Goal: Task Accomplishment & Management: Manage account settings

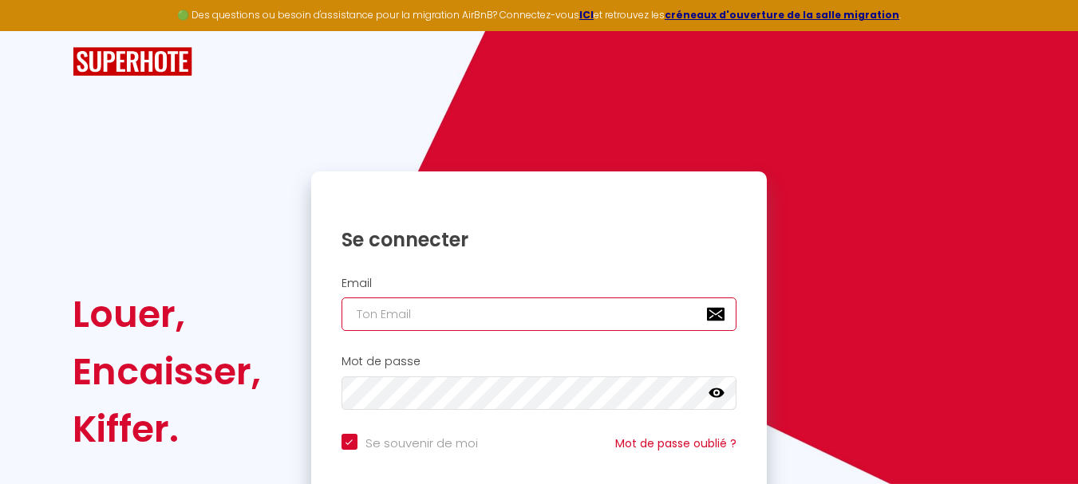
click at [440, 318] on input "email" at bounding box center [540, 315] width 396 height 34
type input "h"
checkbox input "true"
type input "hc"
checkbox input "true"
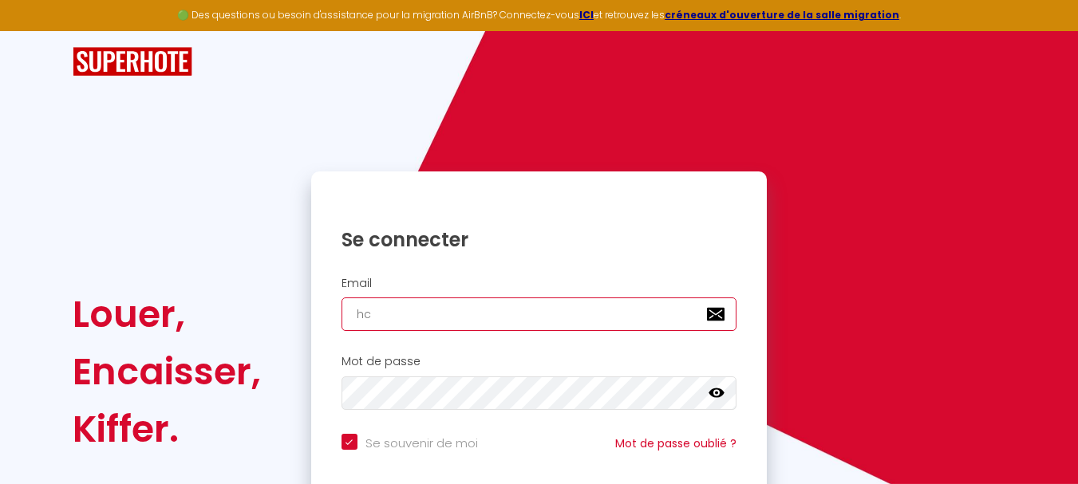
type input "hcc"
checkbox input "true"
type input "hcc."
checkbox input "true"
type input "hcc.c"
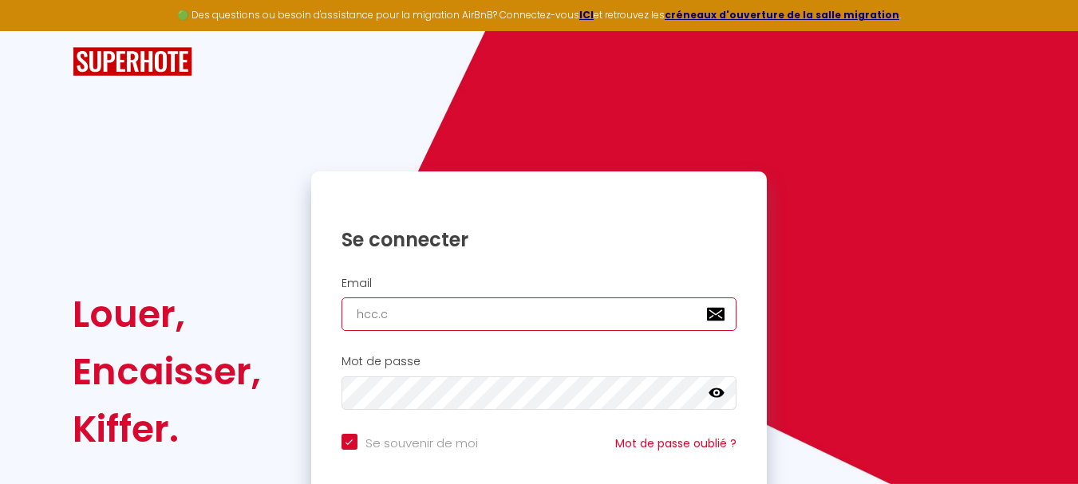
checkbox input "true"
type input "[DOMAIN_NAME]"
checkbox input "true"
type input "hcc.con"
checkbox input "true"
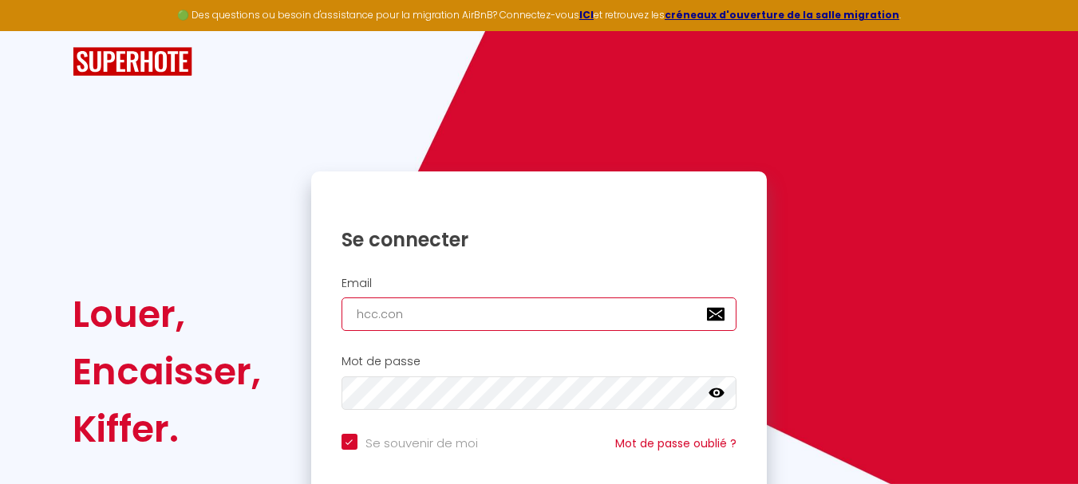
type input "hcc.conc"
checkbox input "true"
type input "hcc.conci"
checkbox input "true"
type input "hcc.concie"
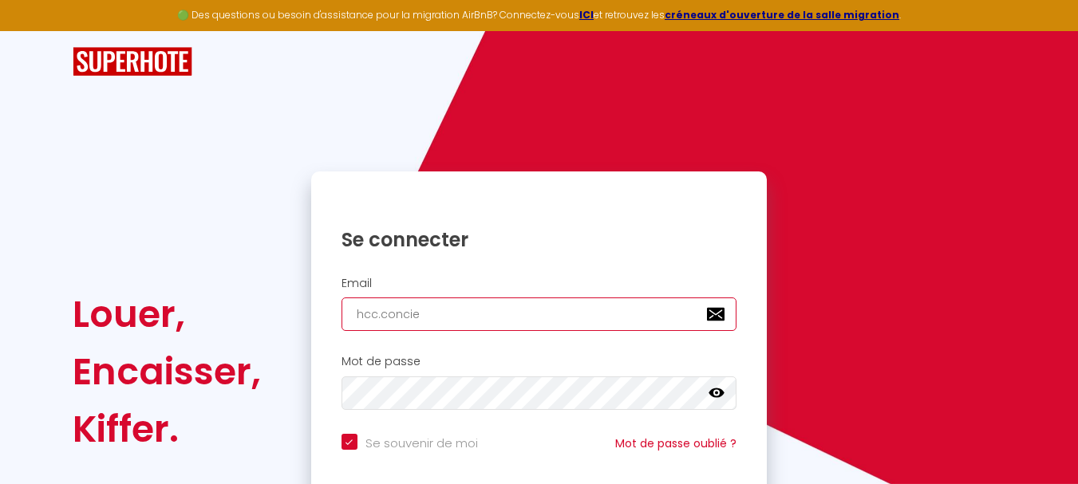
checkbox input "true"
type input "hcc.concier"
checkbox input "true"
type input "hcc.concierg"
checkbox input "true"
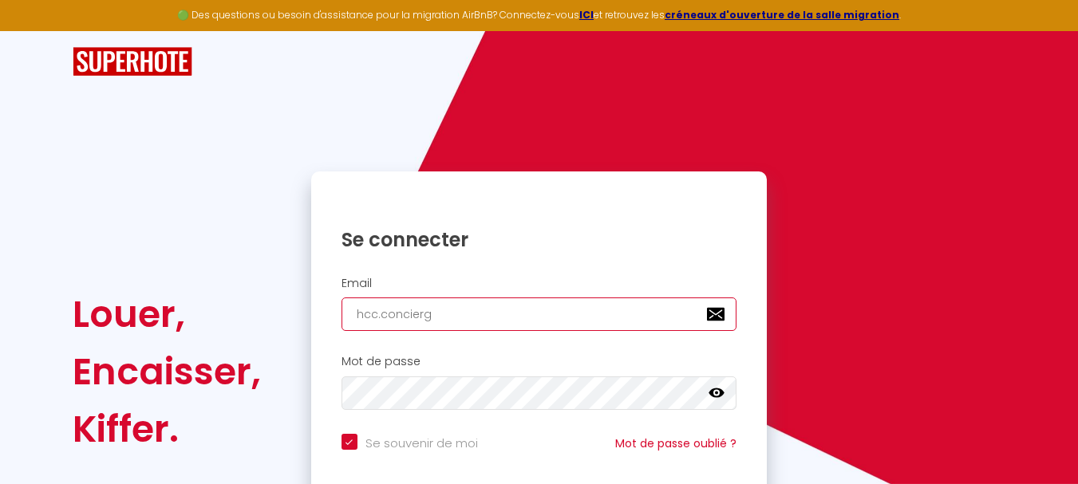
type input "hcc.concierge"
checkbox input "true"
type input "hcc.concierger"
checkbox input "true"
type input "hcc.concierge"
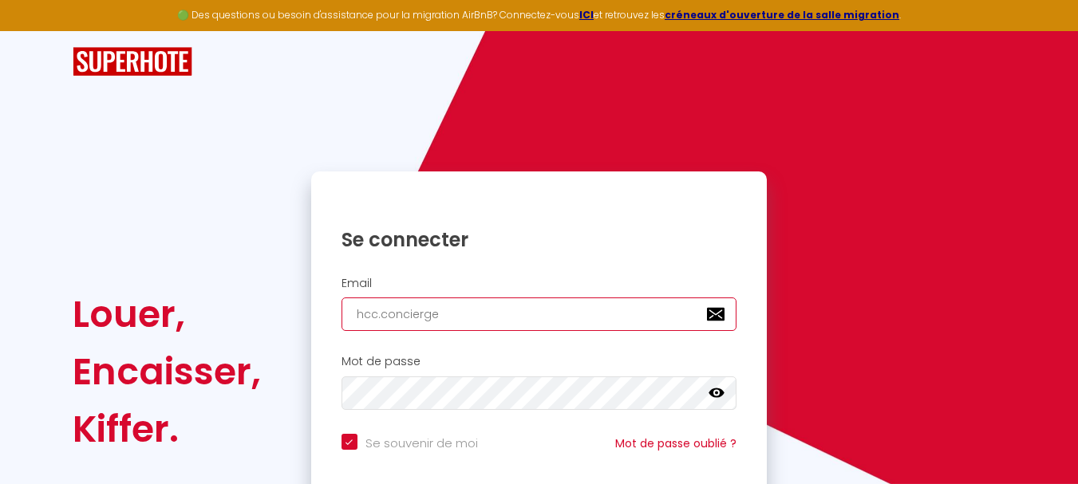
checkbox input "true"
type input "hcc.concierger"
checkbox input "true"
type input "hcc.conciergeri"
checkbox input "true"
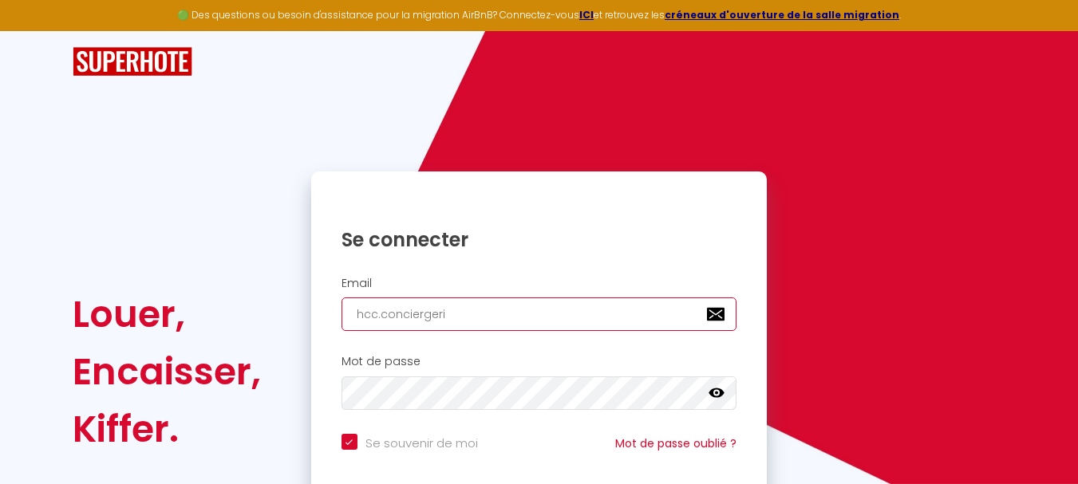
type input "hcc.conciergerie"
checkbox input "true"
type input "hcc.conciergerie@"
checkbox input "true"
type input "hcc.conciergerie@g"
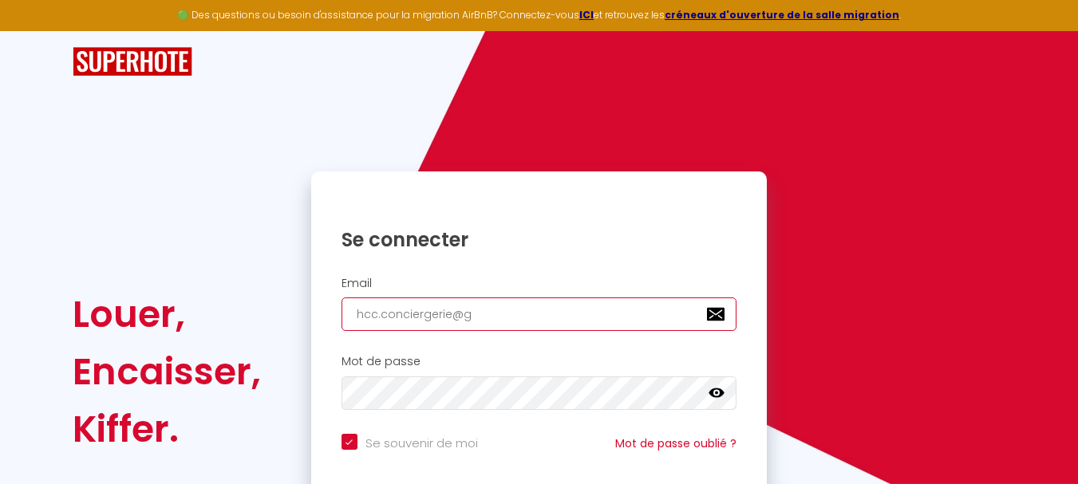
checkbox input "true"
type input "hcc.conciergerie@gm"
checkbox input "true"
type input "hcc.conciergerie@gma"
checkbox input "true"
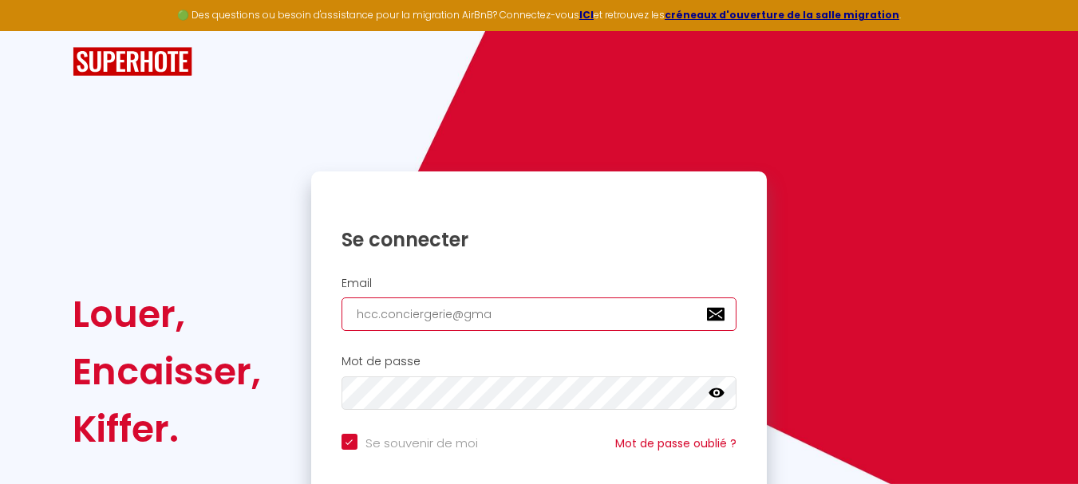
type input "hcc.conciergerie@gmai"
checkbox input "true"
type input "[EMAIL_ADDRESS]"
checkbox input "true"
type input "[EMAIL_ADDRESS]."
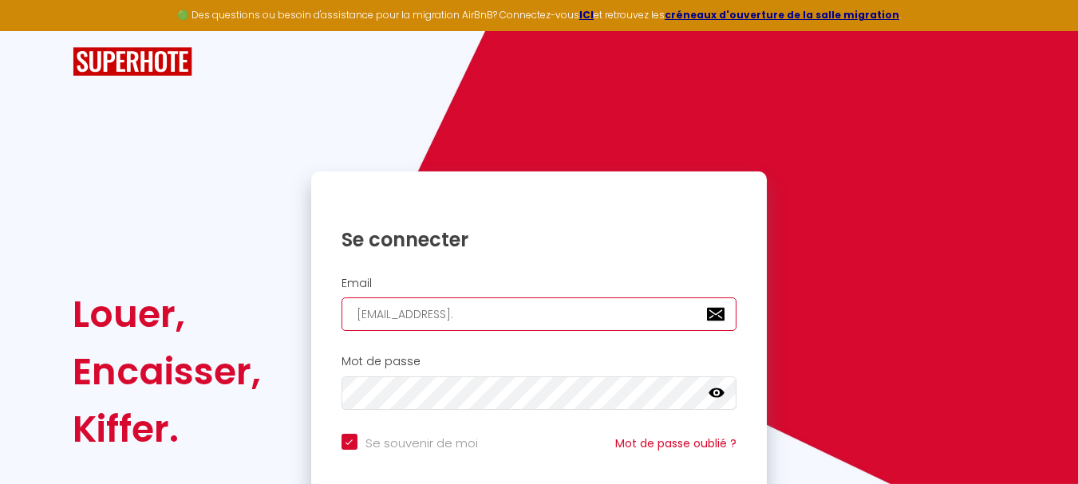
checkbox input "true"
type input "hcc.conciergerie@gmail.c"
checkbox input "true"
type input "[EMAIL_ADDRESS][DOMAIN_NAME]"
checkbox input "true"
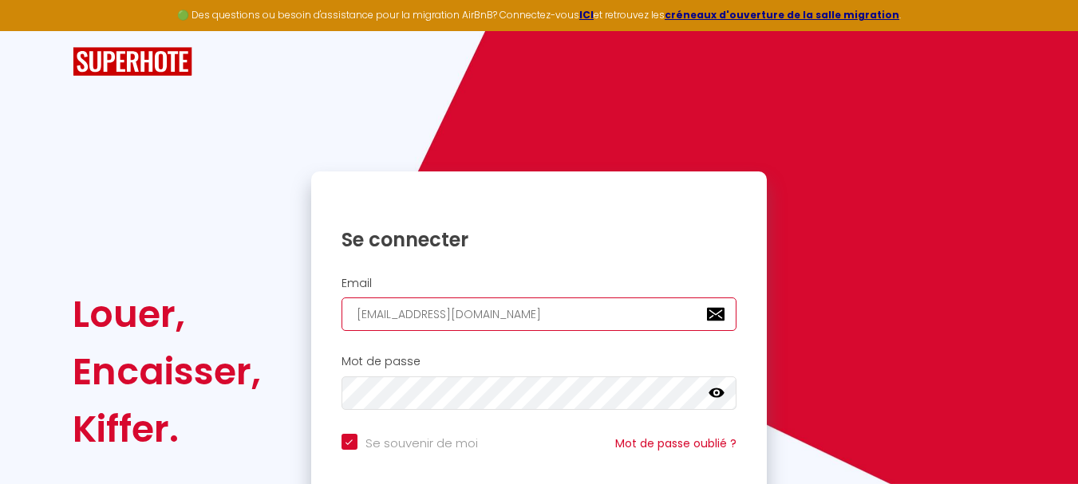
type input "[EMAIL_ADDRESS][DOMAIN_NAME]"
checkbox input "true"
type input "[EMAIL_ADDRESS][DOMAIN_NAME]"
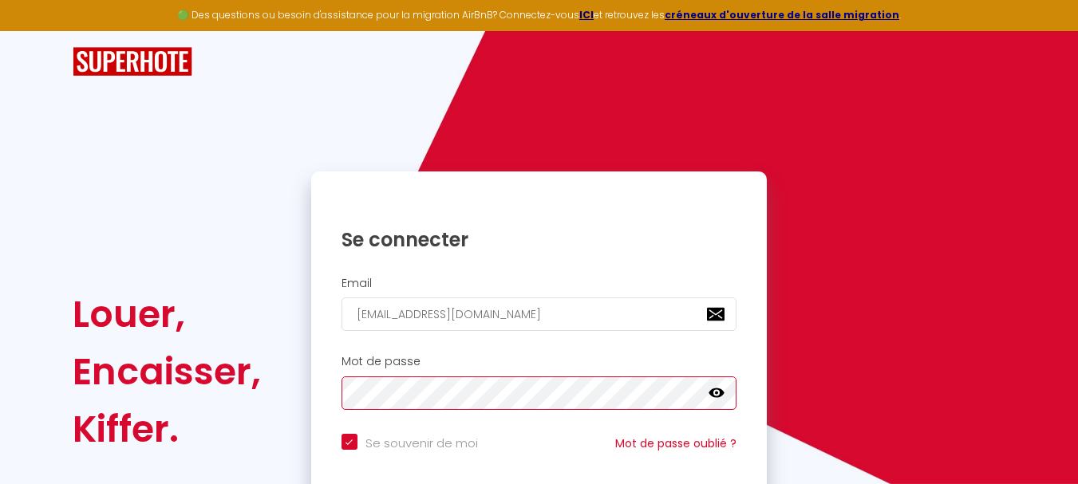
scroll to position [136, 0]
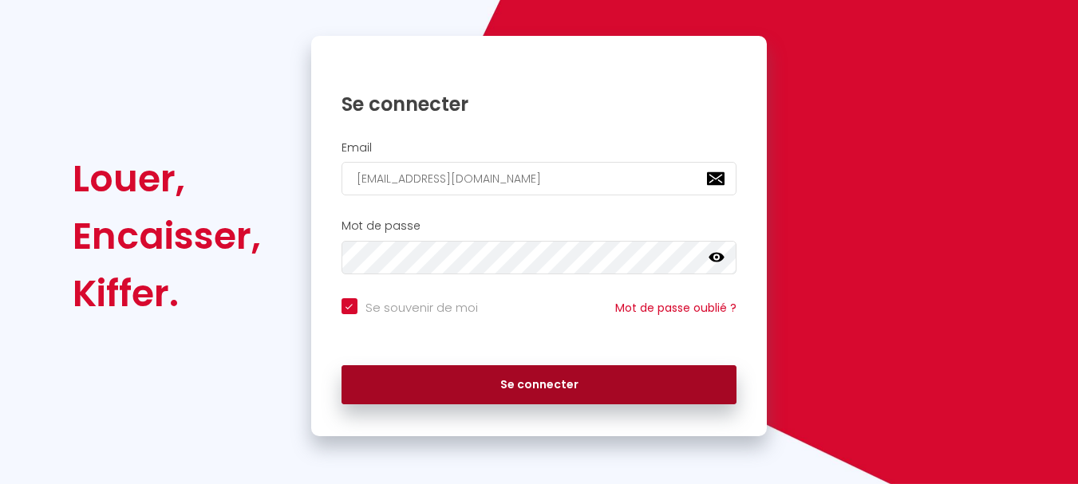
click at [499, 381] on button "Se connecter" at bounding box center [540, 385] width 396 height 40
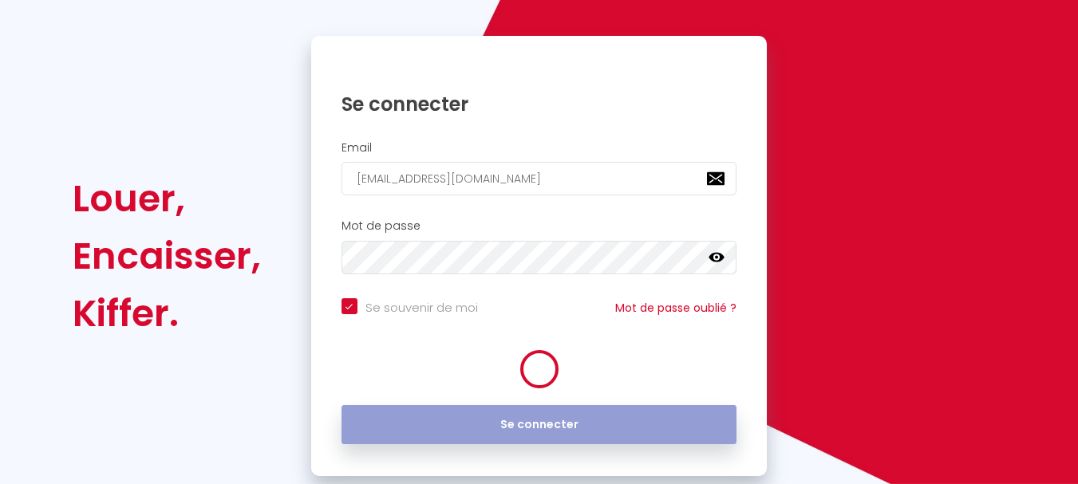
checkbox input "true"
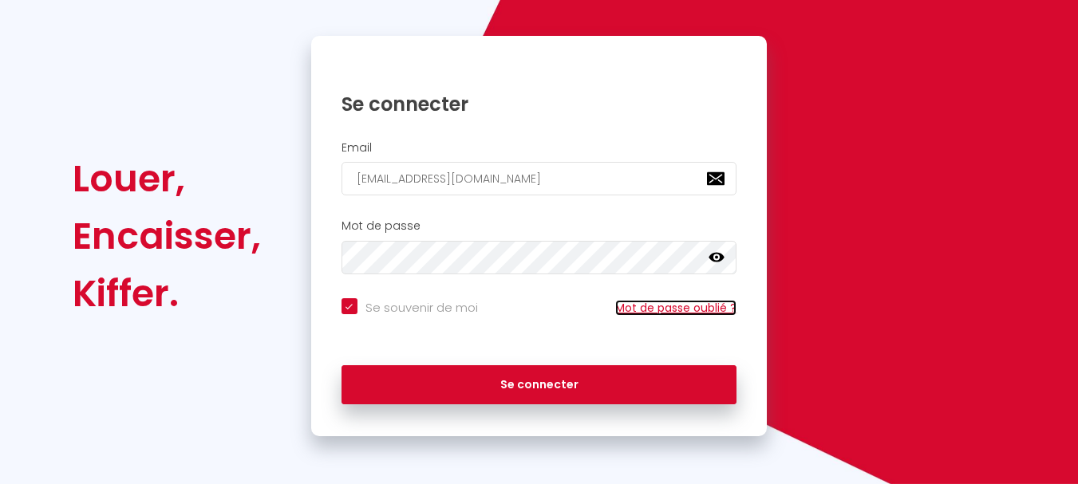
click at [646, 314] on link "Mot de passe oublié ?" at bounding box center [675, 308] width 121 height 16
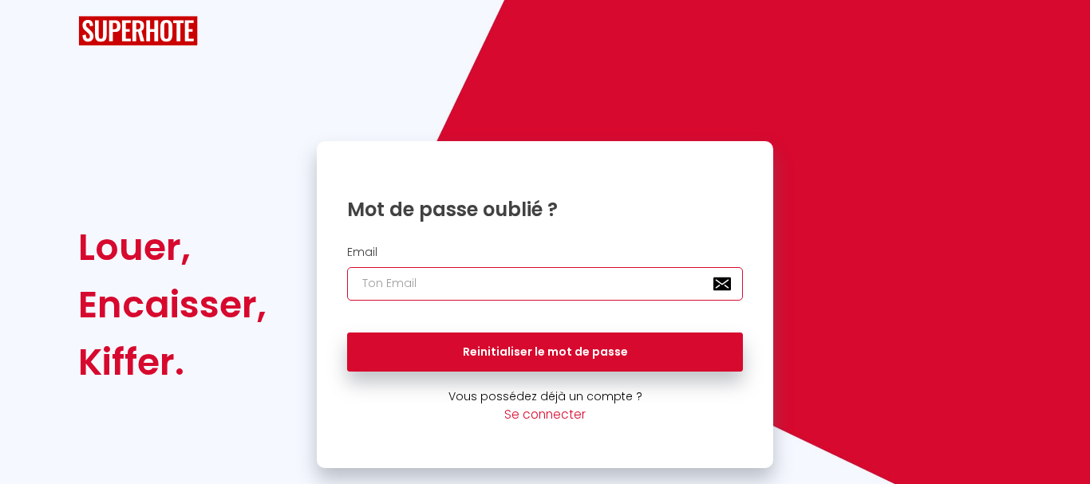
click at [466, 282] on input "email" at bounding box center [545, 284] width 396 height 34
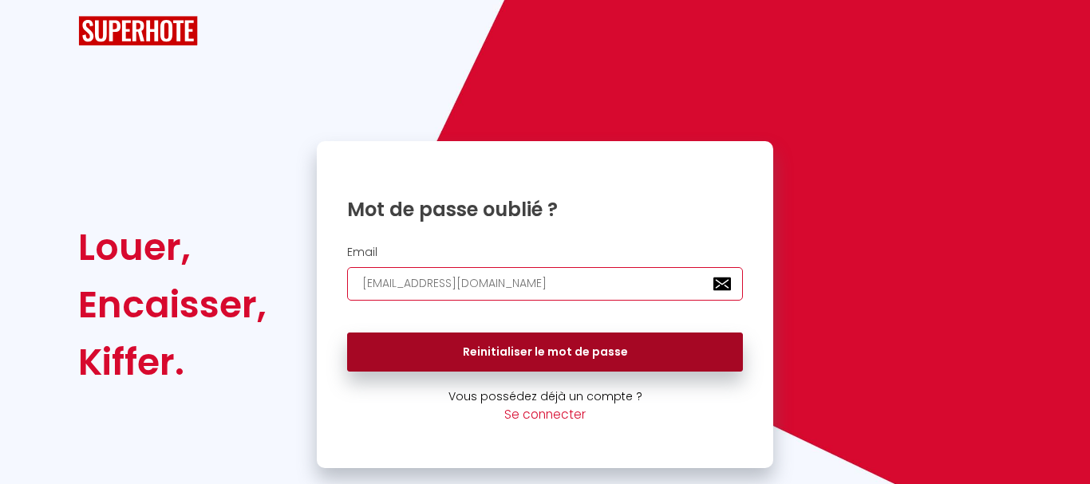
type input "[EMAIL_ADDRESS][DOMAIN_NAME]"
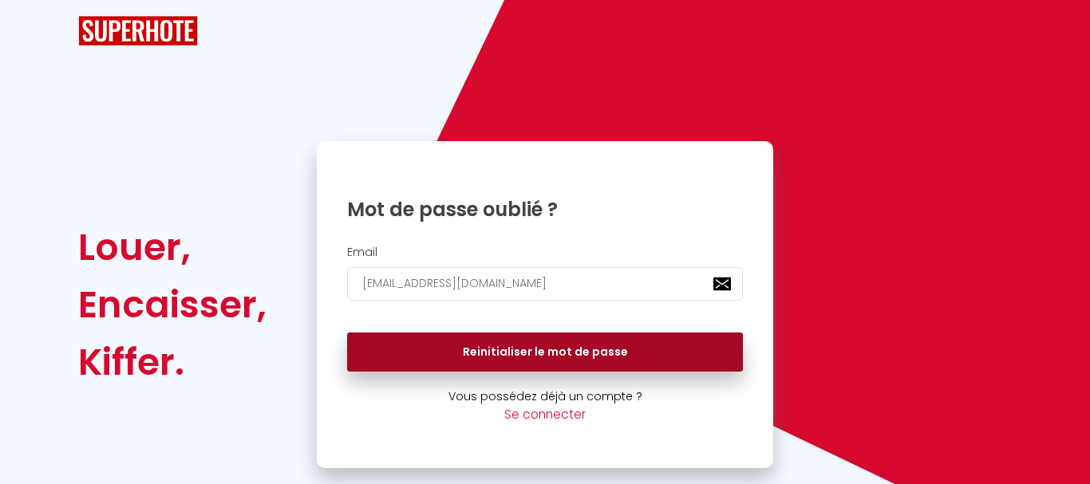
click at [543, 352] on button "Reinitialiser le mot de passe" at bounding box center [545, 353] width 396 height 40
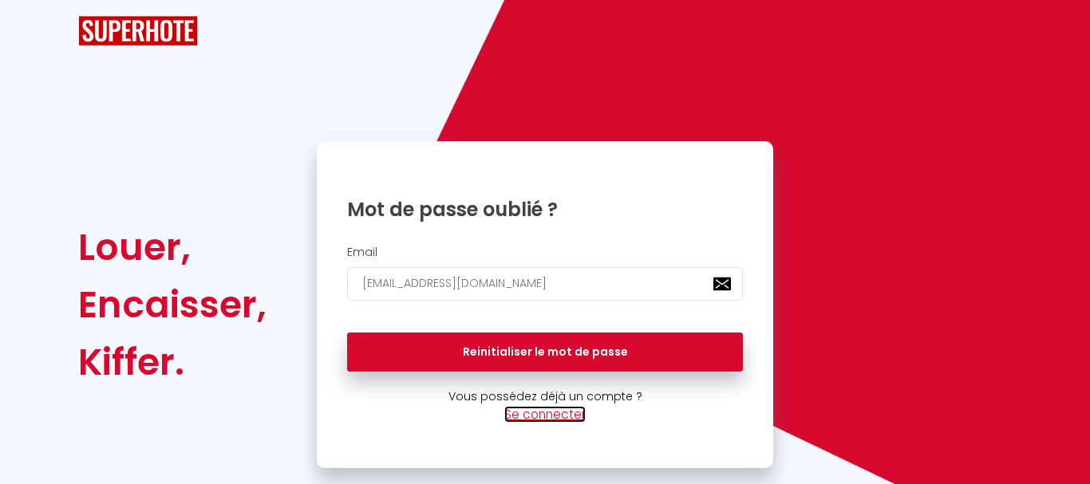
click at [560, 418] on link "Se connecter" at bounding box center [544, 414] width 81 height 17
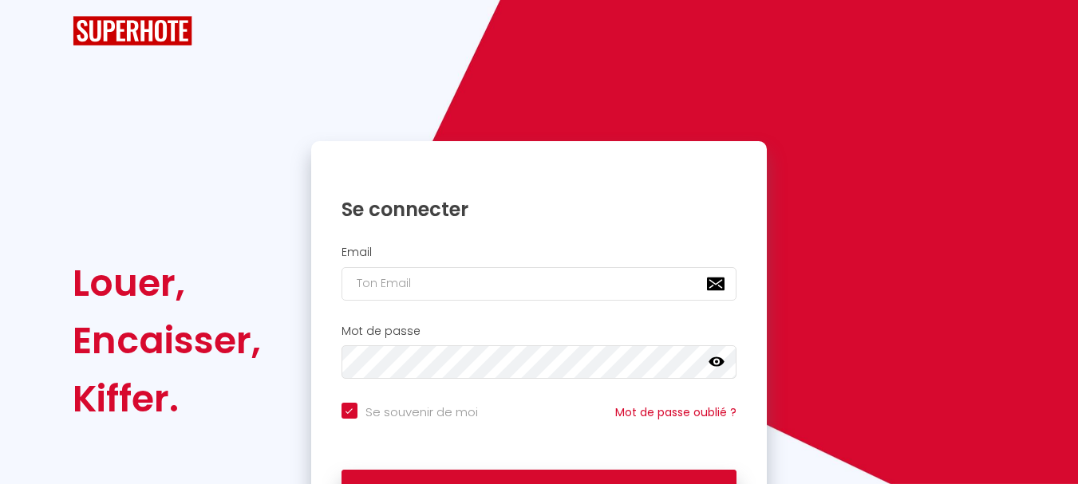
checkbox input "true"
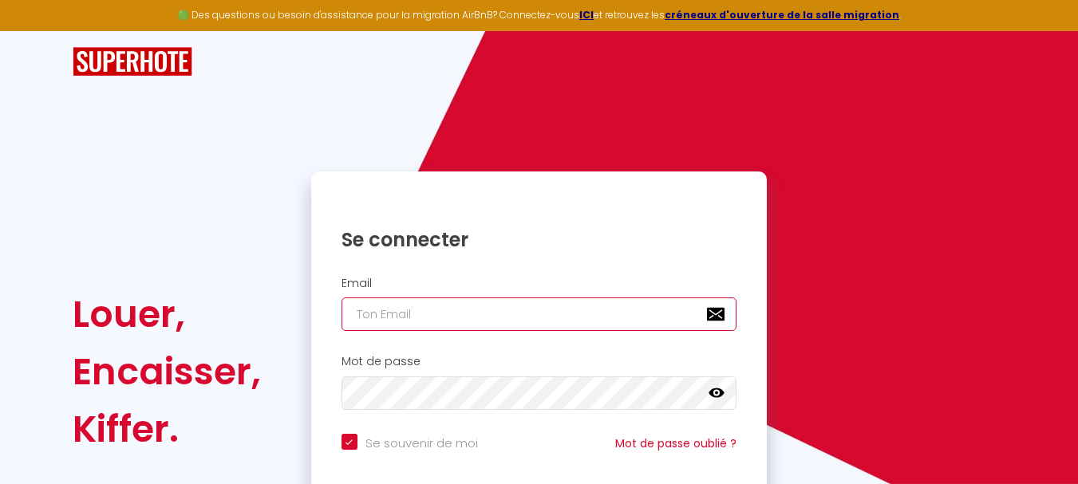
click at [398, 325] on input "email" at bounding box center [540, 315] width 396 height 34
type input "h"
checkbox input "true"
type input "hc"
checkbox input "true"
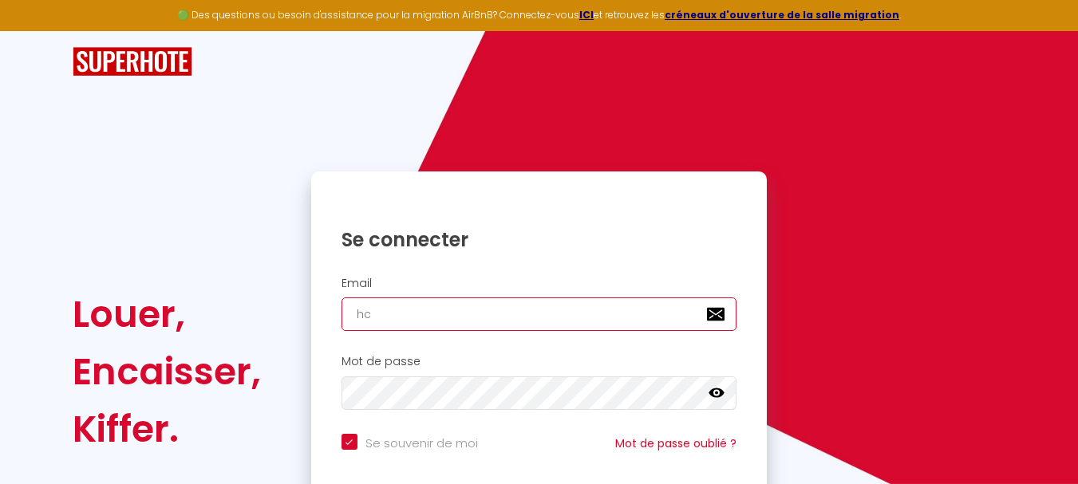
type input "hcc"
checkbox input "true"
type input "hcc."
checkbox input "true"
type input "hcc.c"
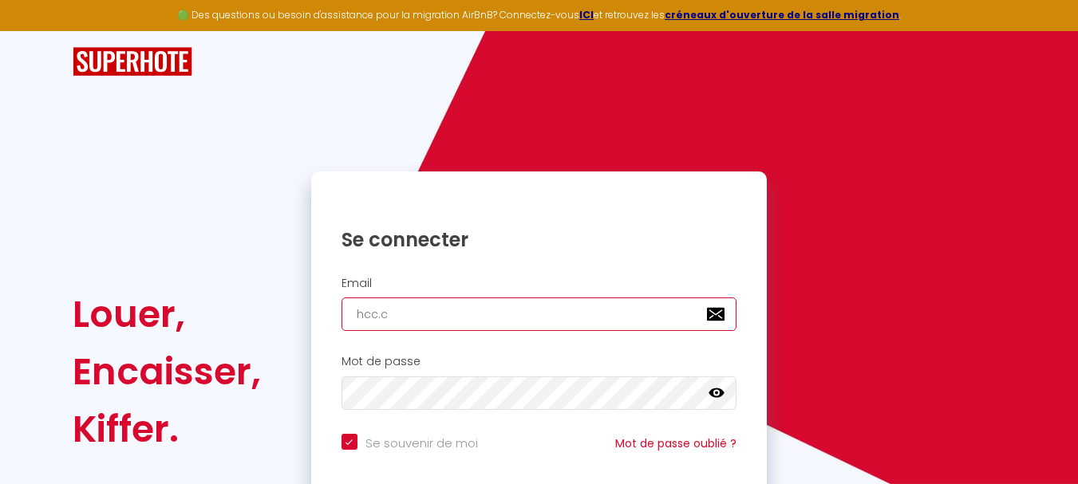
checkbox input "true"
type input "[DOMAIN_NAME]"
checkbox input "true"
type input "hcc.con"
checkbox input "true"
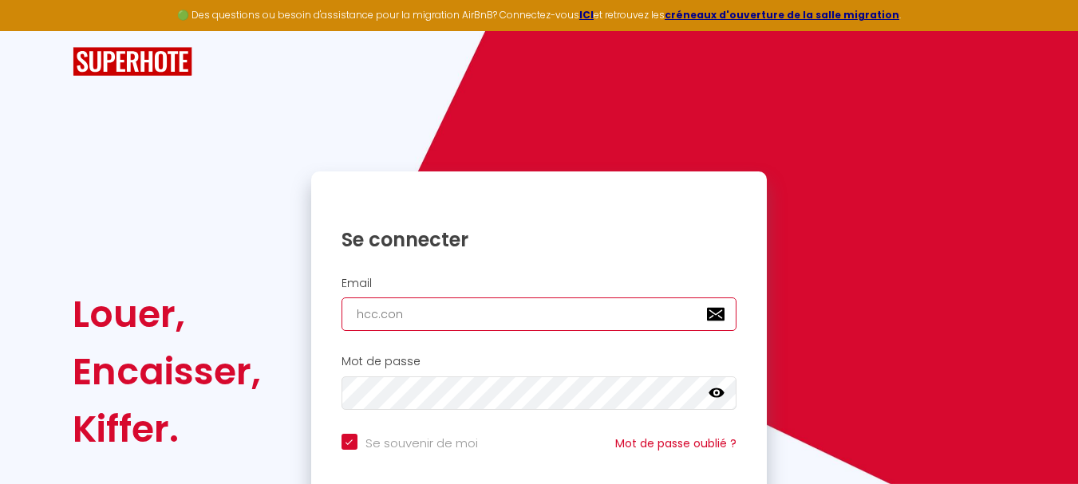
type input "hcc.conc"
checkbox input "true"
type input "hcc.conci"
checkbox input "true"
type input "hcc.concie"
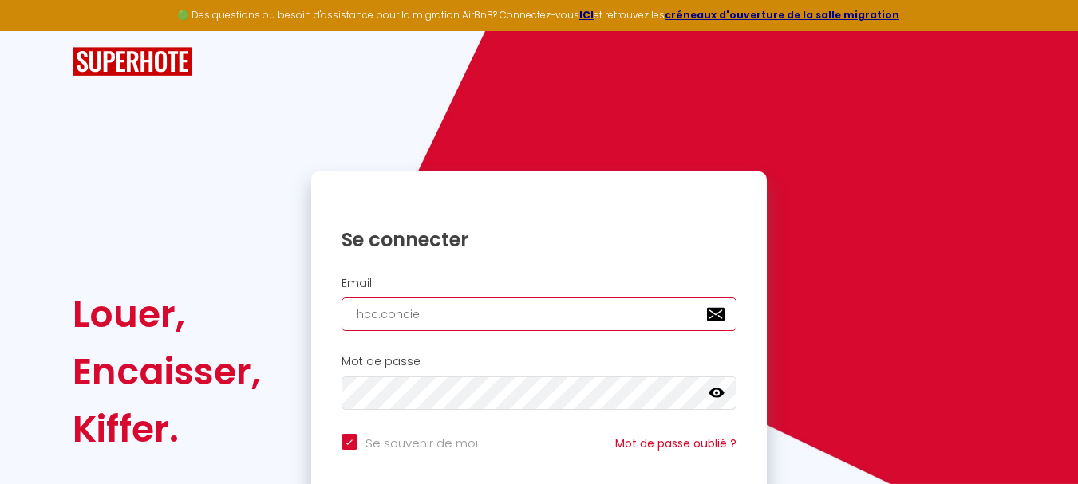
checkbox input "true"
type input "hcc.concier"
checkbox input "true"
type input "hcc.concierg"
checkbox input "true"
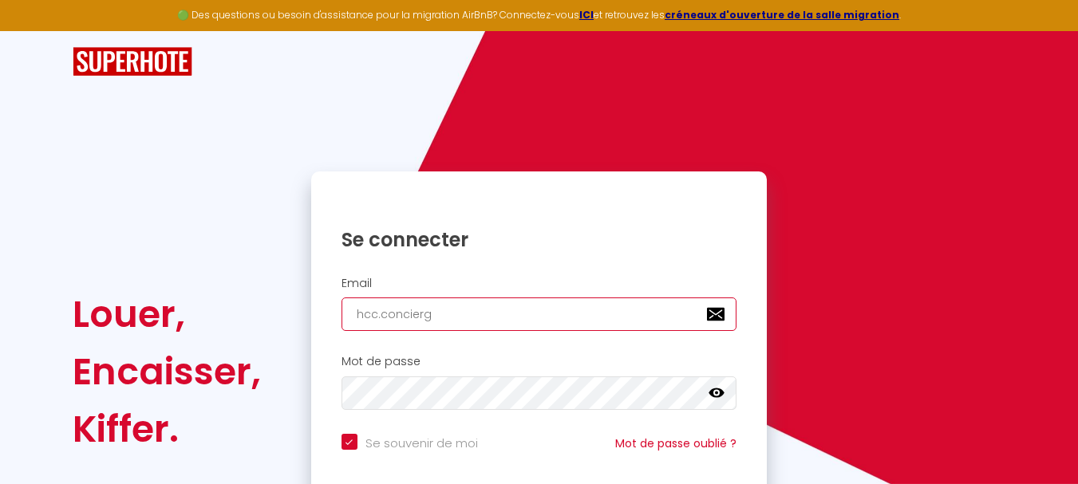
type input "hcc.conciergr"
checkbox input "true"
type input "hcc.conciergri"
checkbox input "true"
type input "hcc.conciergrie"
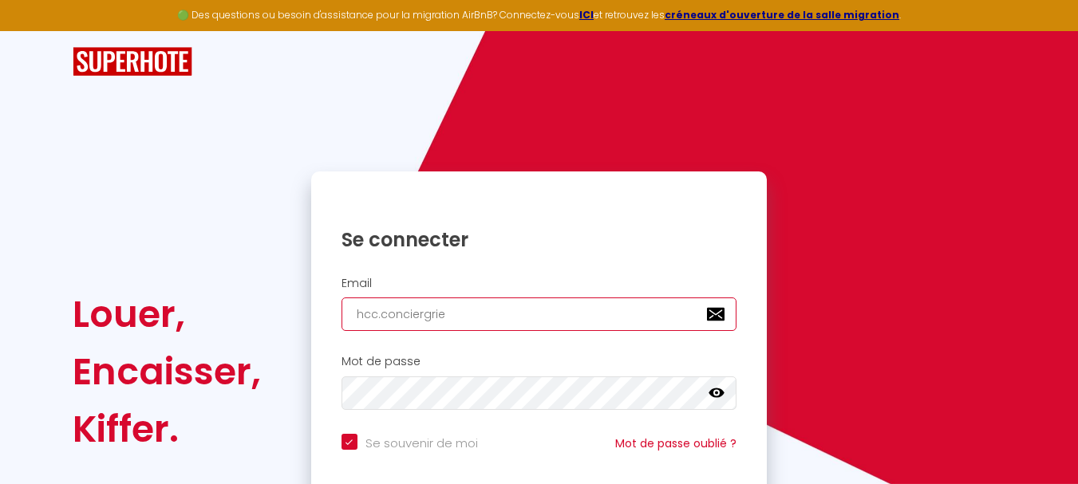
checkbox input "true"
type input "hcc.conciergrie@"
checkbox input "true"
type input "hcc.conciergrie@g"
checkbox input "true"
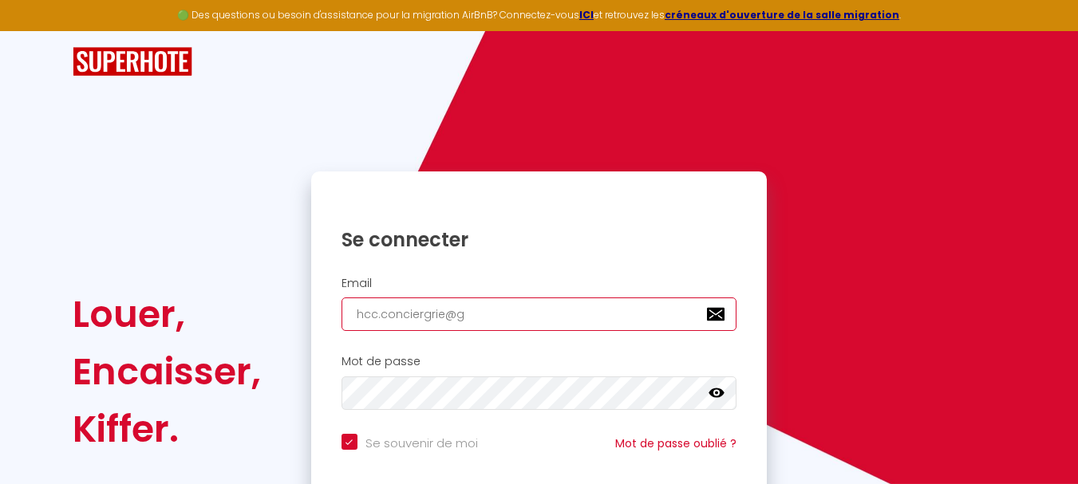
type input "hcc.conciergrie@gm"
checkbox input "true"
type input "hcc.conciergrie@gma"
checkbox input "true"
type input "hcc.conciergrie@gmai"
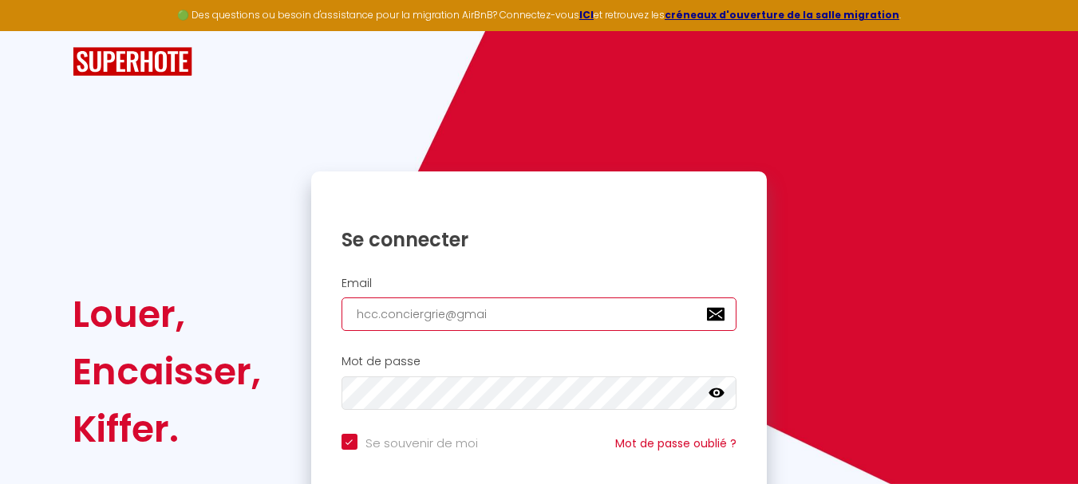
checkbox input "true"
type input "[EMAIL_ADDRESS]"
checkbox input "true"
type input "[EMAIL_ADDRESS]."
checkbox input "true"
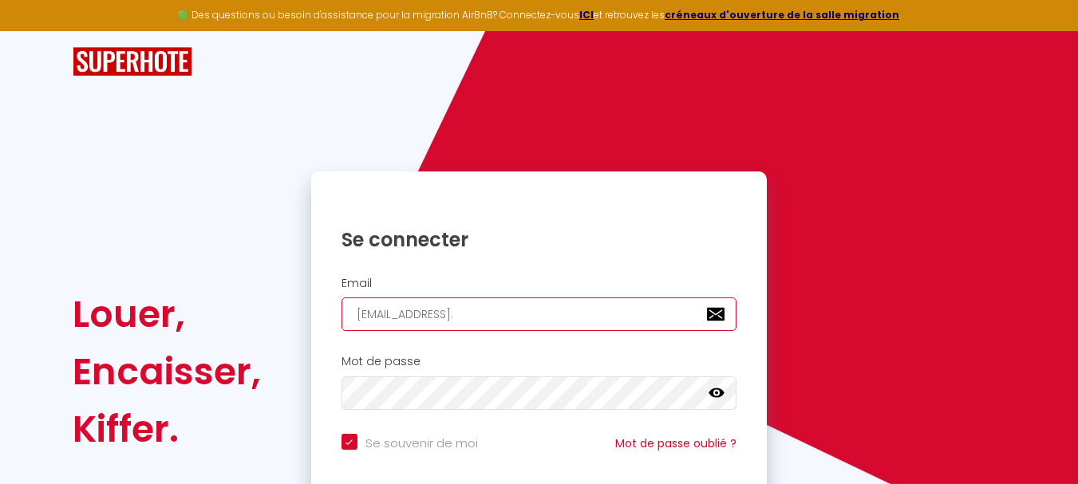
type input "hcc.conciergrie@gmail.c"
checkbox input "true"
type input "[EMAIL_ADDRESS][DOMAIN_NAME]"
checkbox input "true"
type input "[EMAIL_ADDRESS][DOMAIN_NAME]"
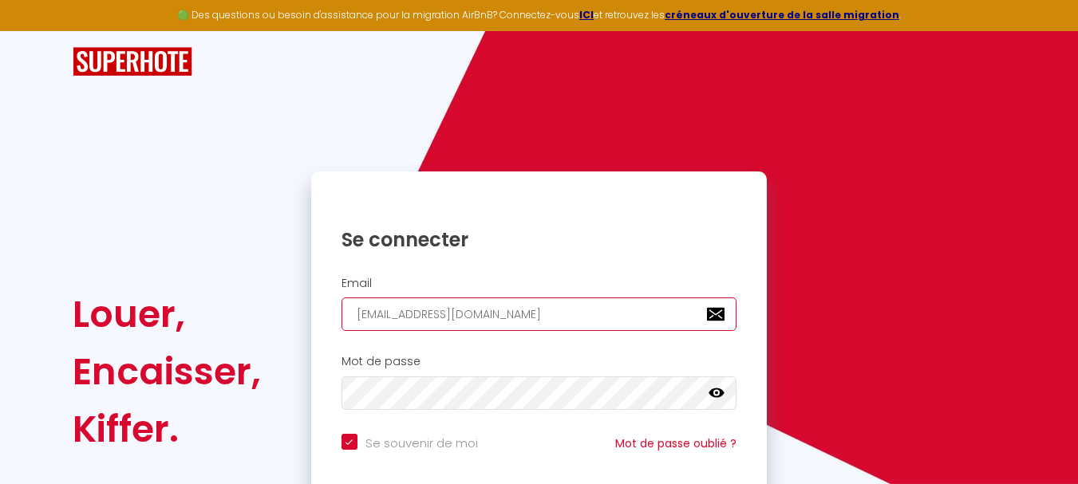
checkbox input "true"
type input "[EMAIL_ADDRESS][DOMAIN_NAME]"
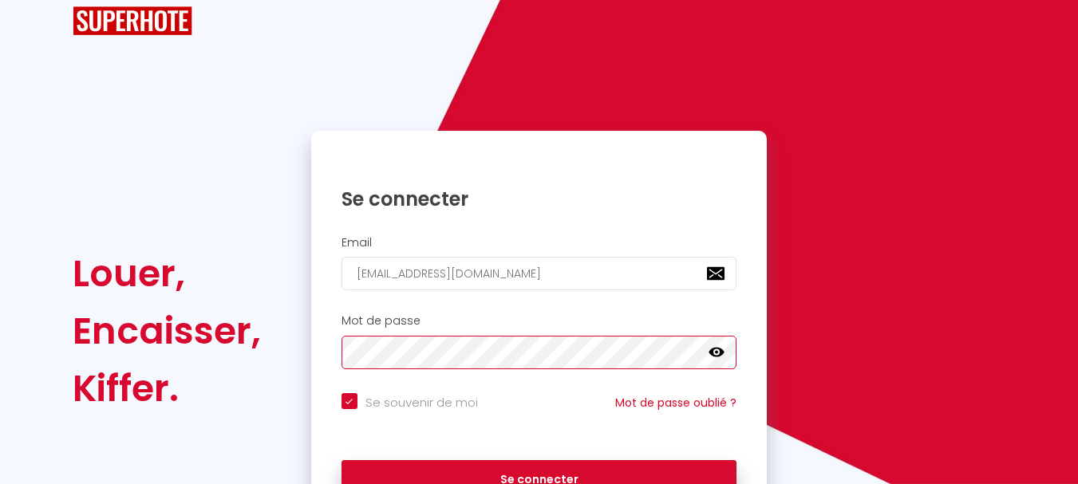
scroll to position [80, 0]
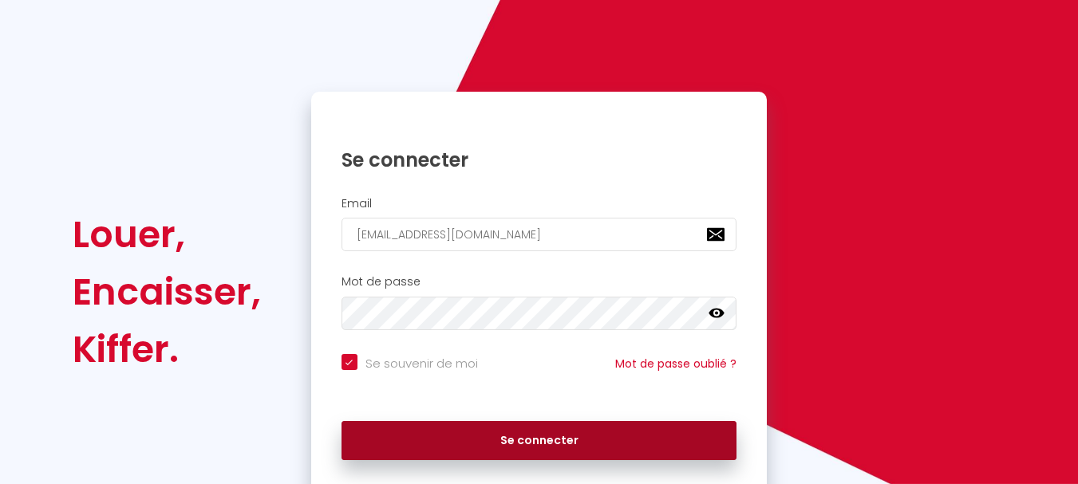
click at [527, 441] on button "Se connecter" at bounding box center [540, 441] width 396 height 40
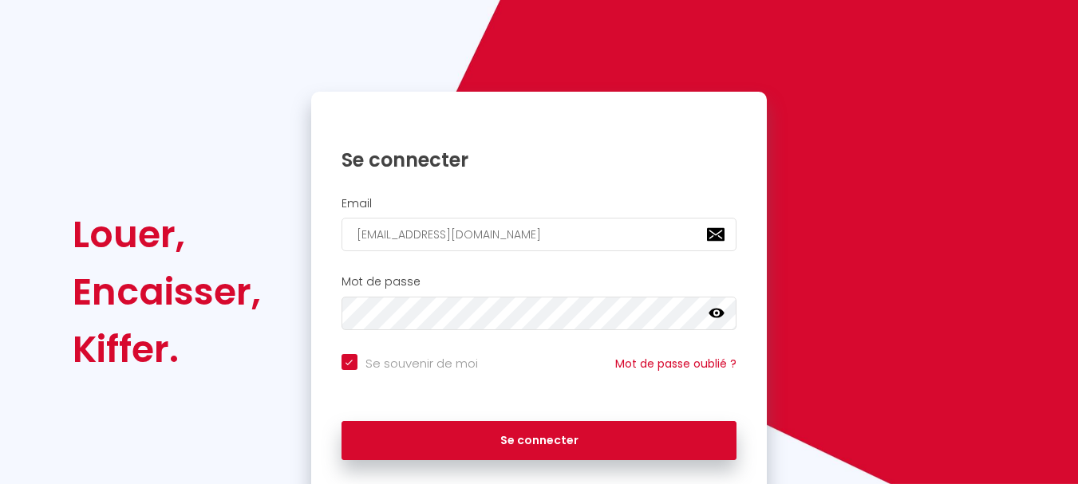
click at [724, 318] on icon at bounding box center [717, 314] width 16 height 16
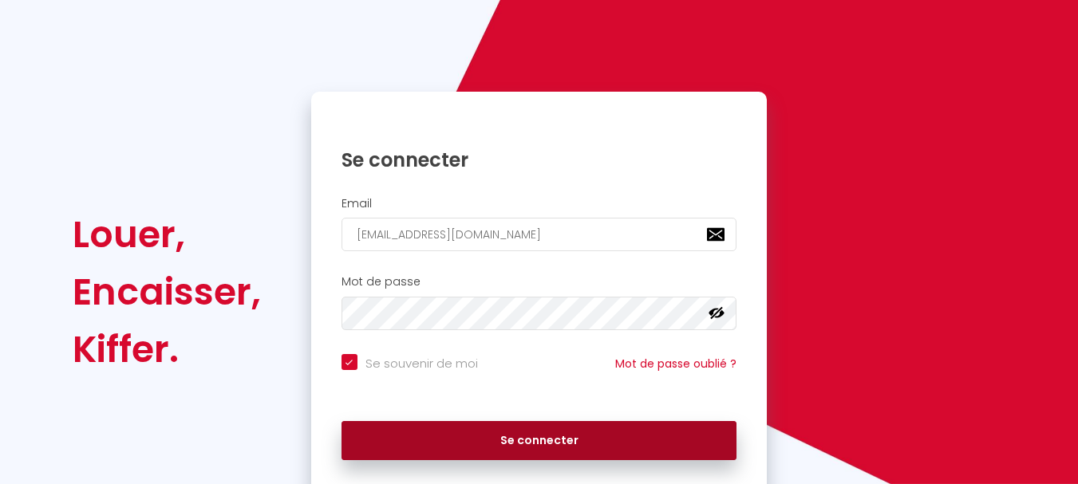
click at [525, 440] on button "Se connecter" at bounding box center [540, 441] width 396 height 40
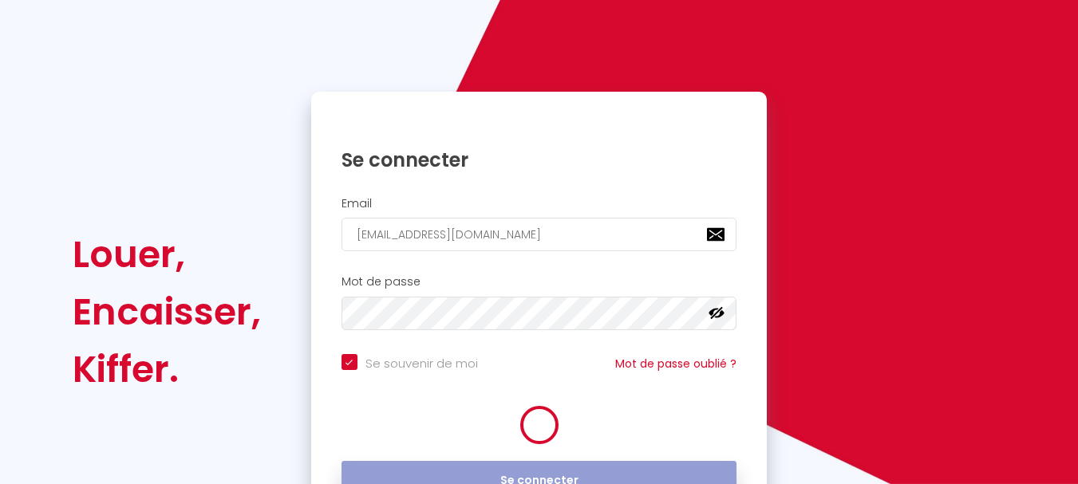
checkbox input "true"
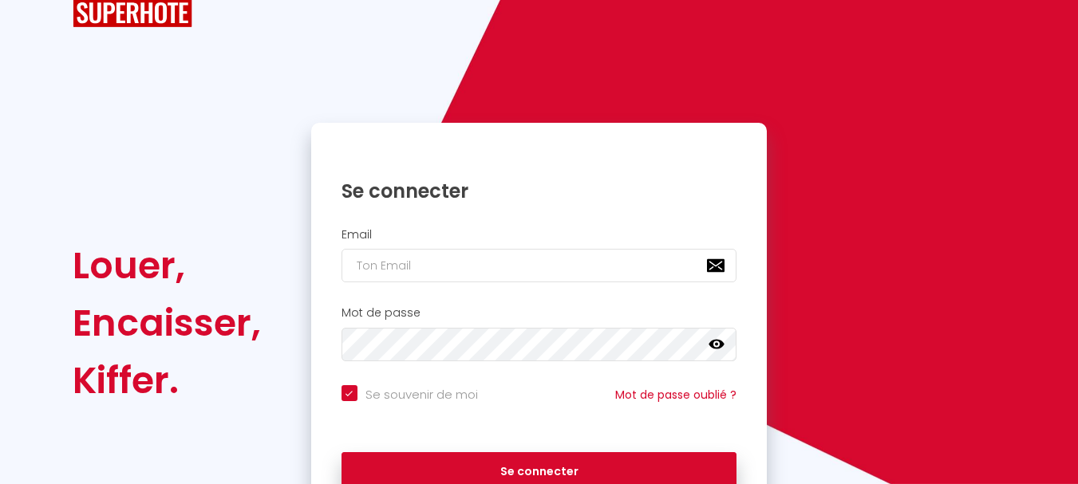
checkbox input "true"
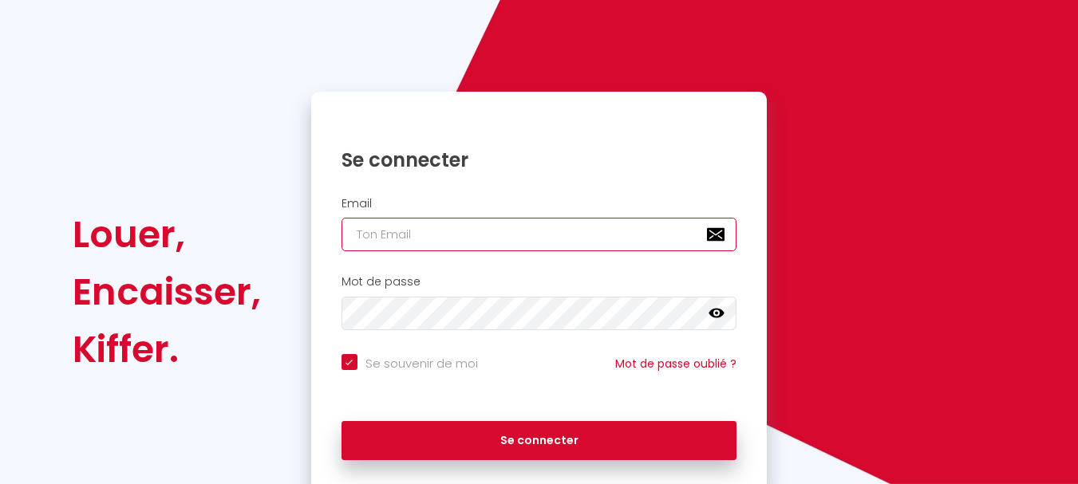
click at [381, 242] on input "email" at bounding box center [540, 235] width 396 height 34
type input "p"
checkbox input "true"
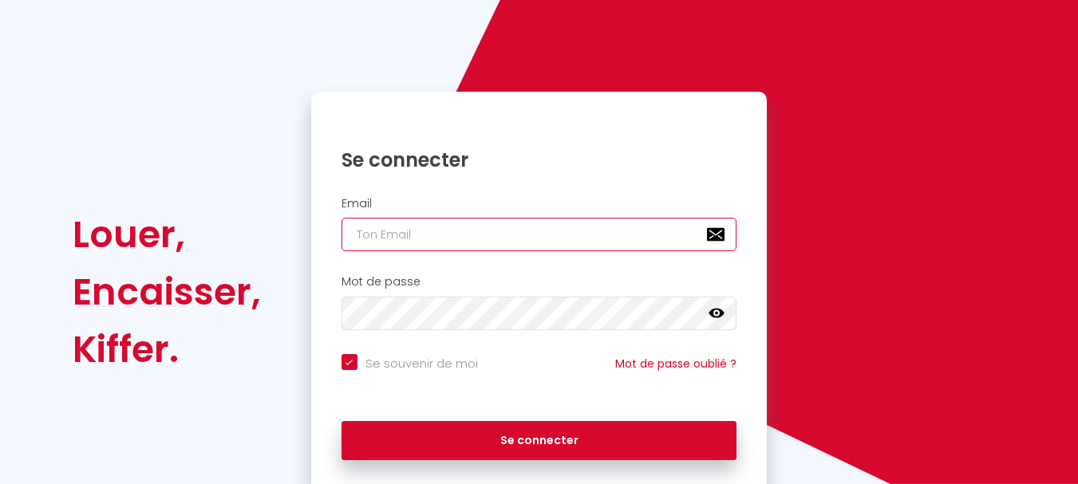
type input "h"
checkbox input "true"
type input "hc"
checkbox input "true"
type input "hcc"
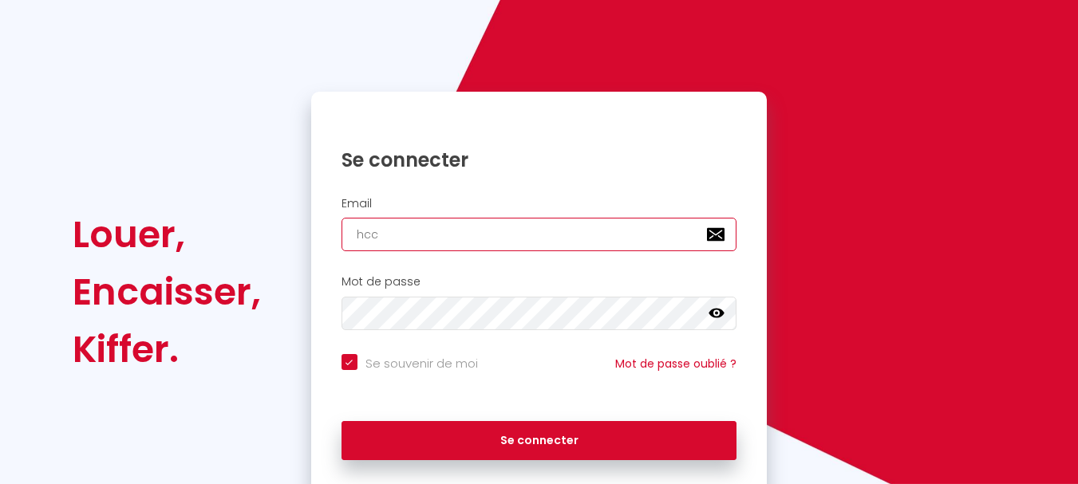
checkbox input "true"
